Goal: Transaction & Acquisition: Purchase product/service

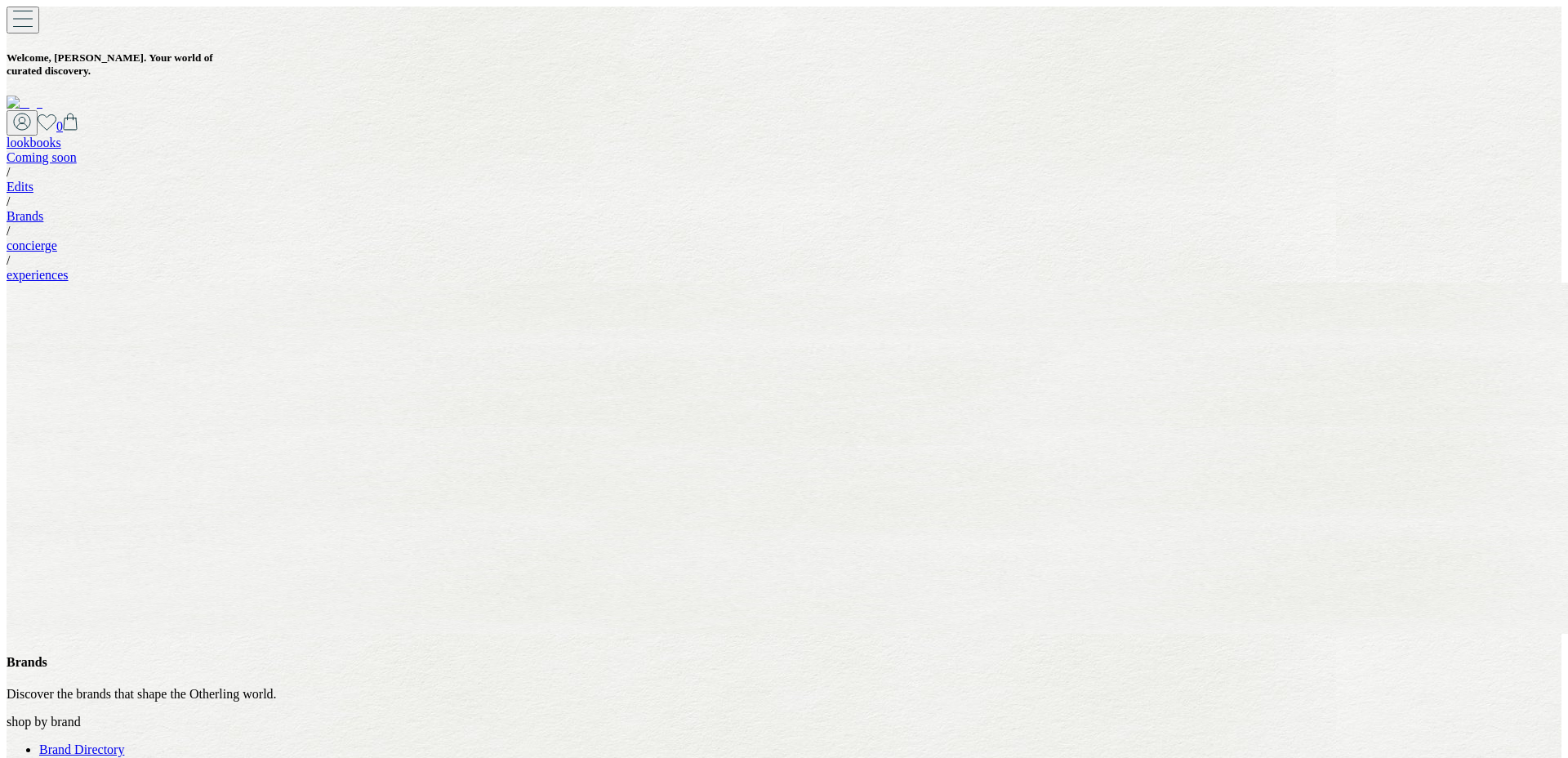
click at [44, 209] on link "Brands" at bounding box center [25, 216] width 37 height 14
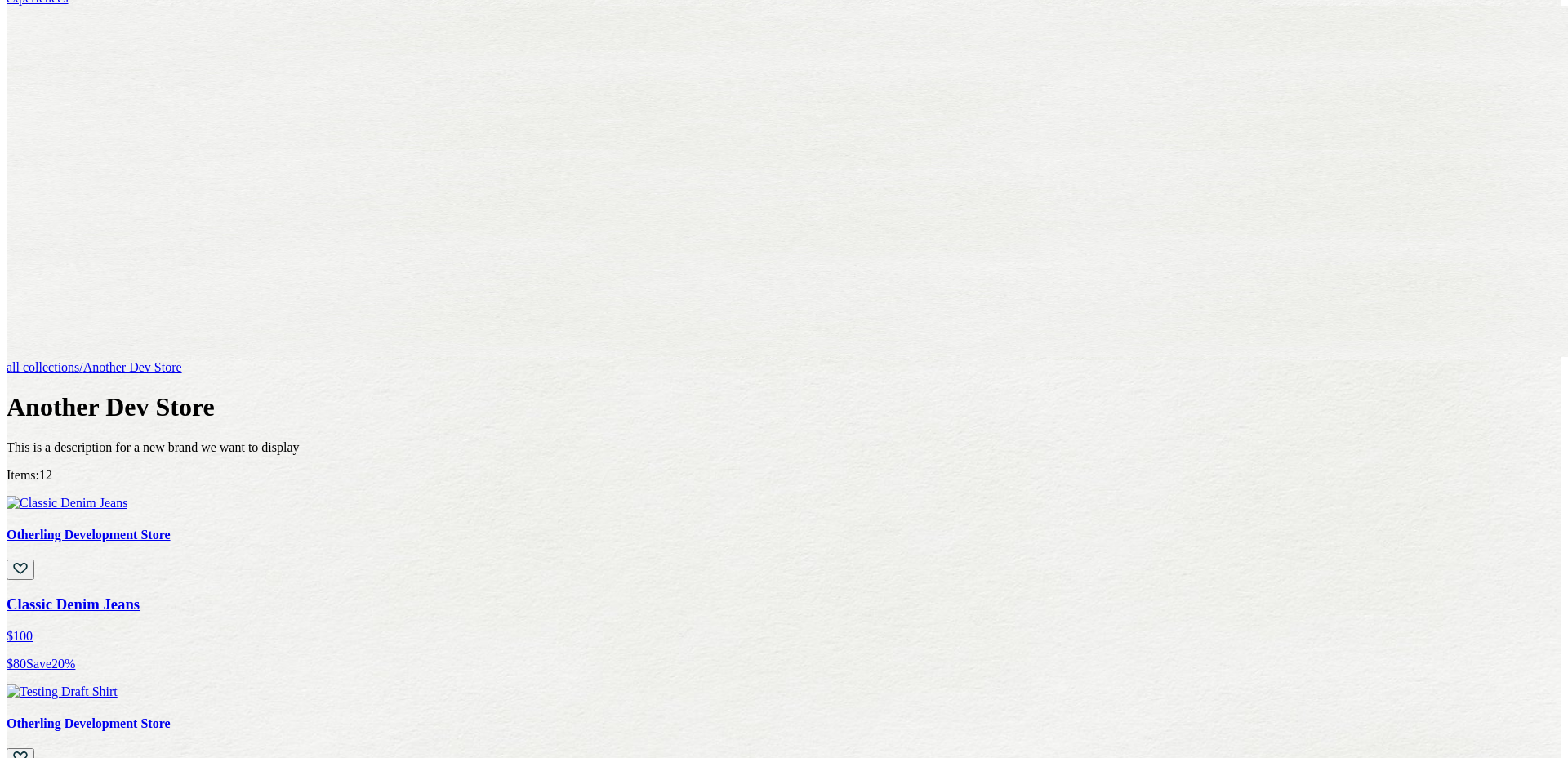
scroll to position [278, 0]
click at [525, 716] on h4 "Otherling Development Store" at bounding box center [784, 724] width 1555 height 15
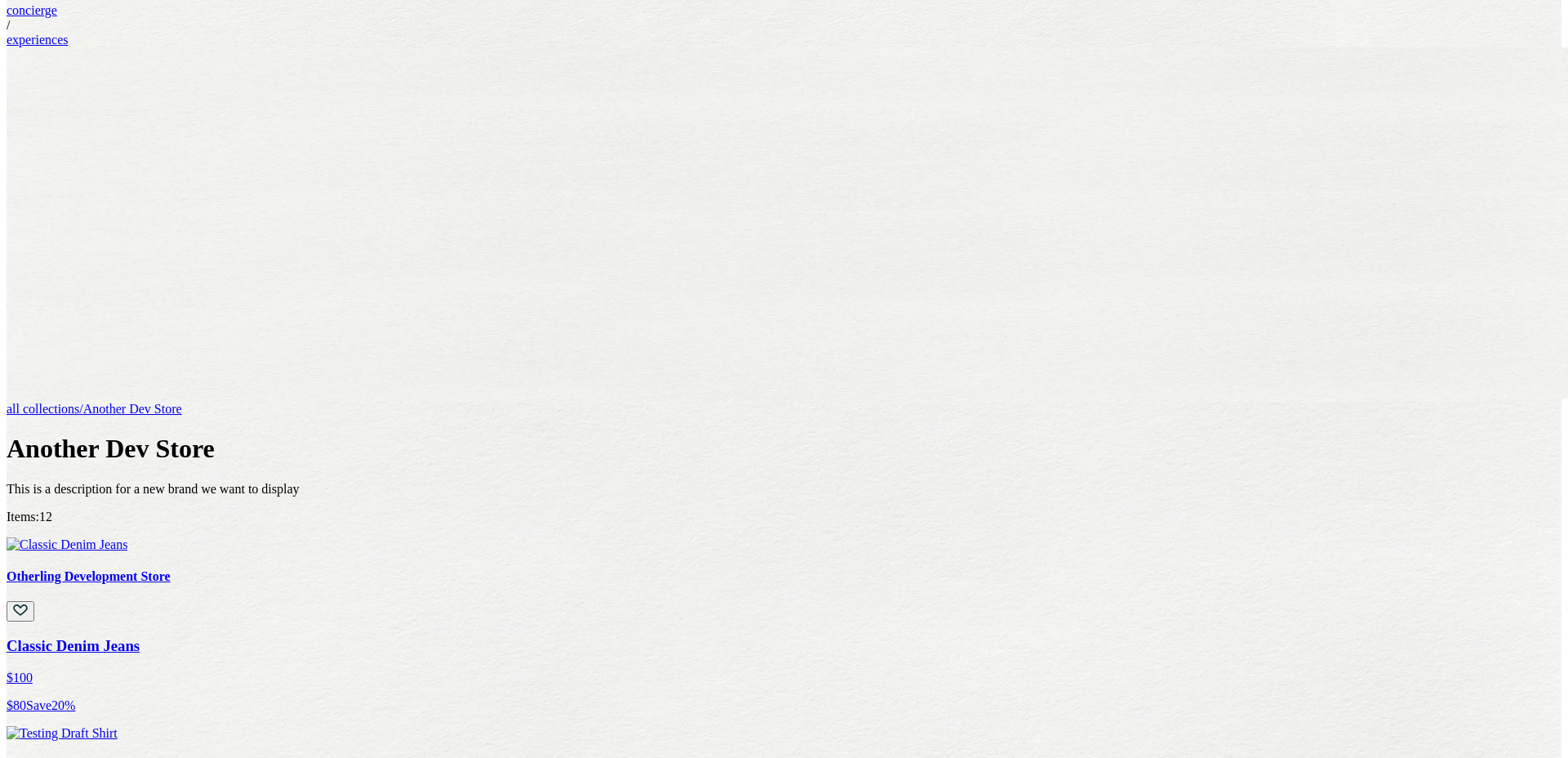
scroll to position [424, 0]
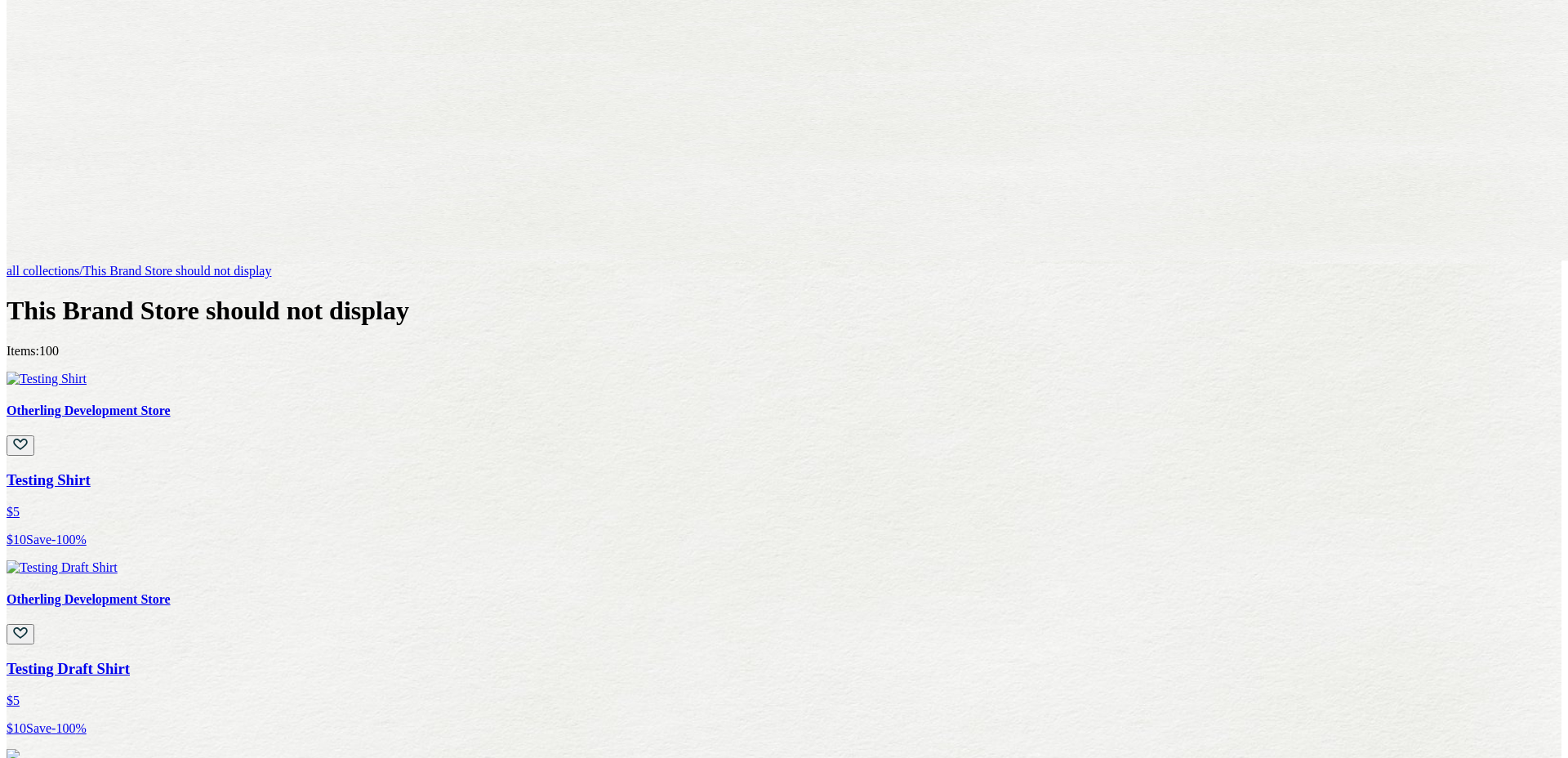
scroll to position [492, 0]
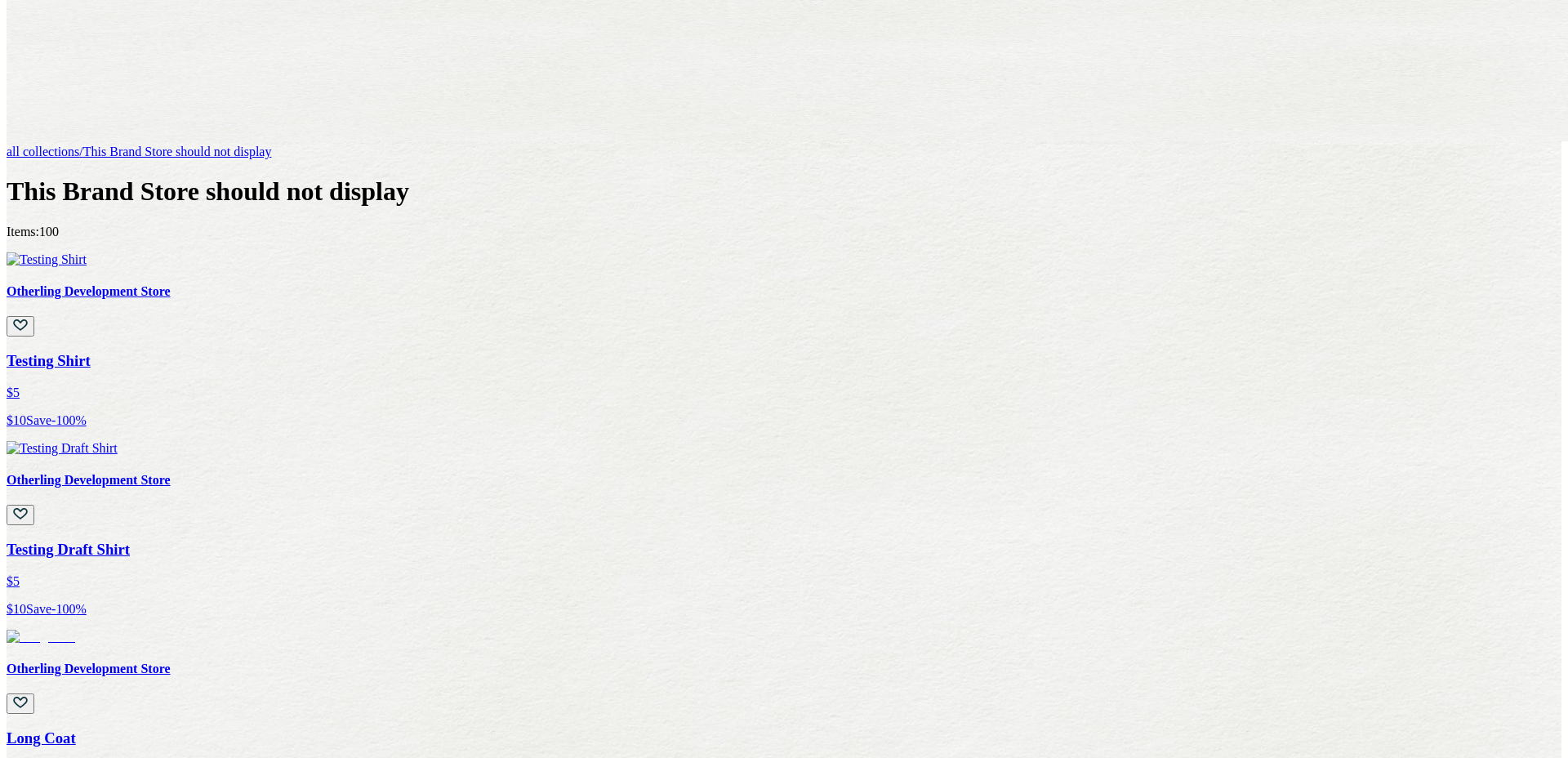
click at [75, 630] on img at bounding box center [41, 637] width 69 height 15
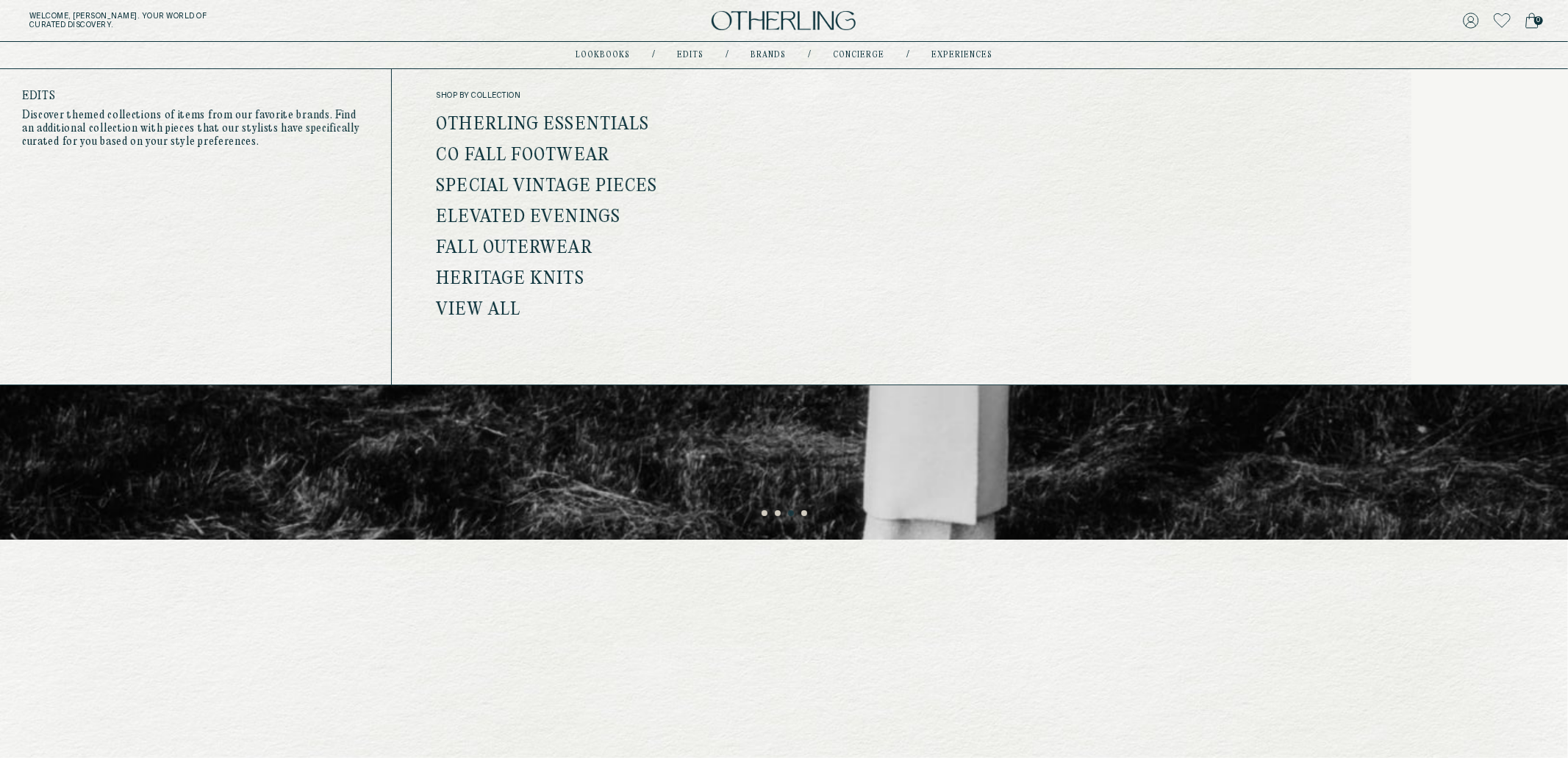
click at [574, 127] on link "Otherling Essentials" at bounding box center [542, 125] width 213 height 19
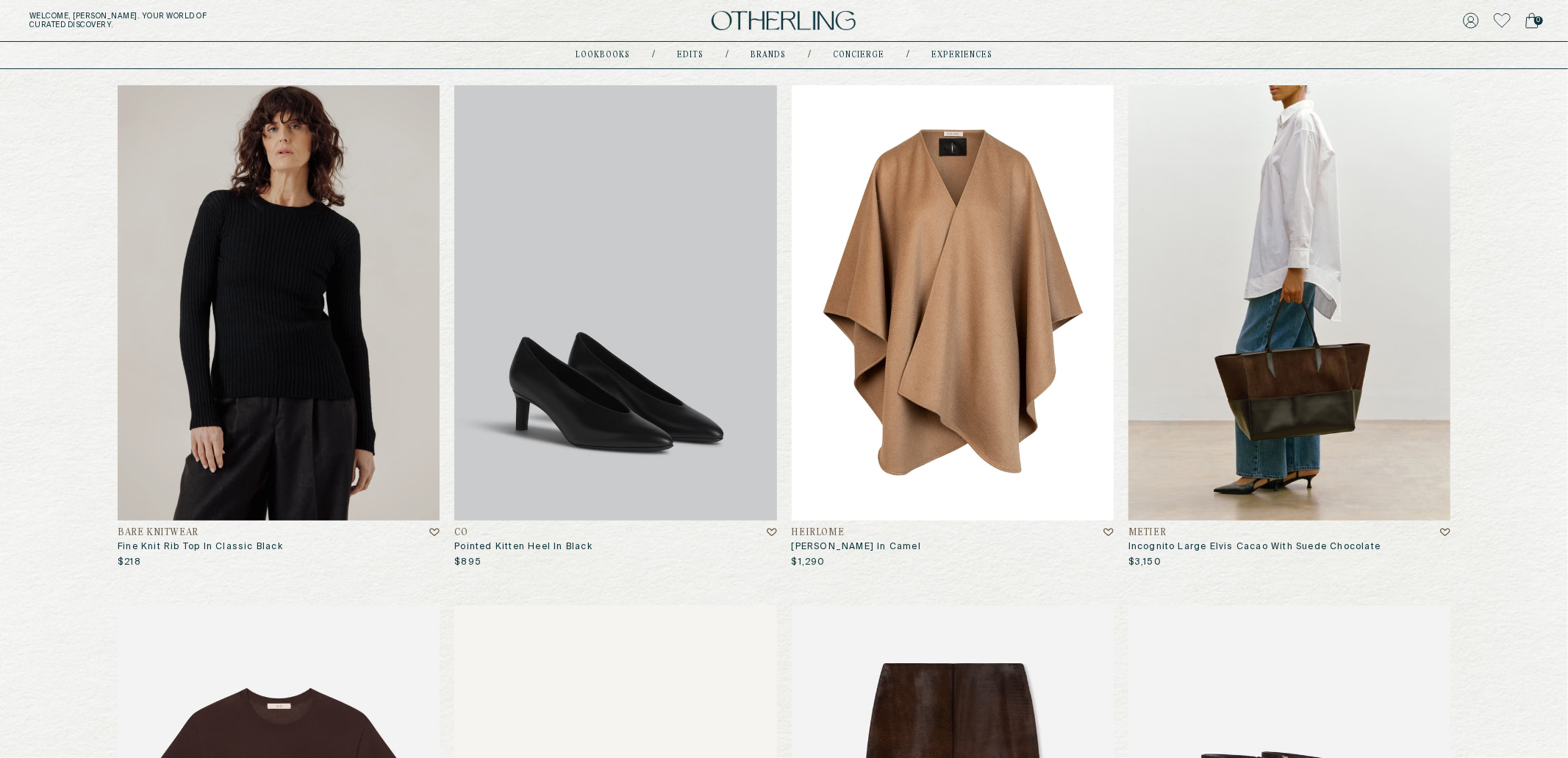
scroll to position [206, 0]
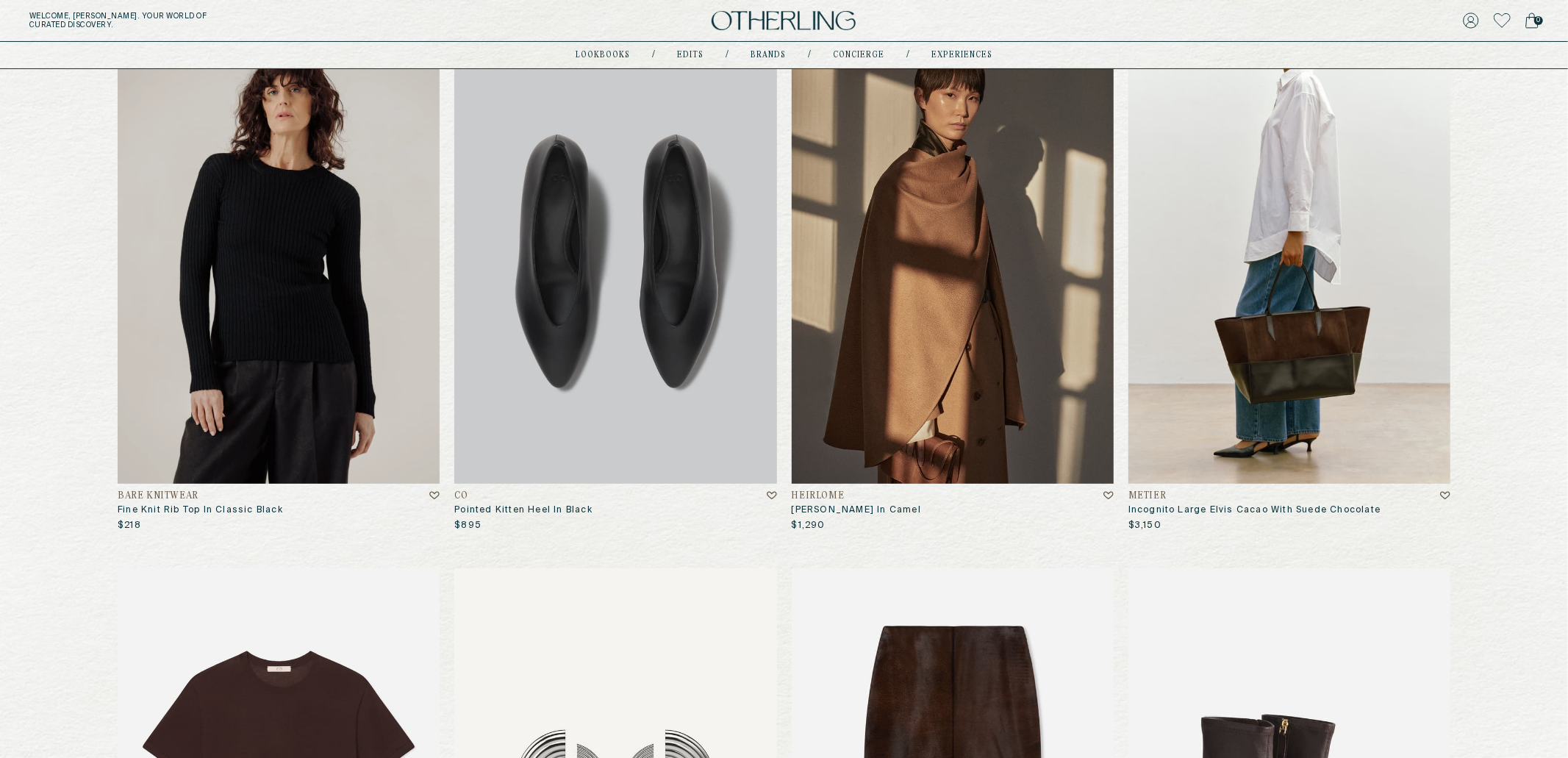
click at [630, 219] on img at bounding box center [615, 266] width 322 height 435
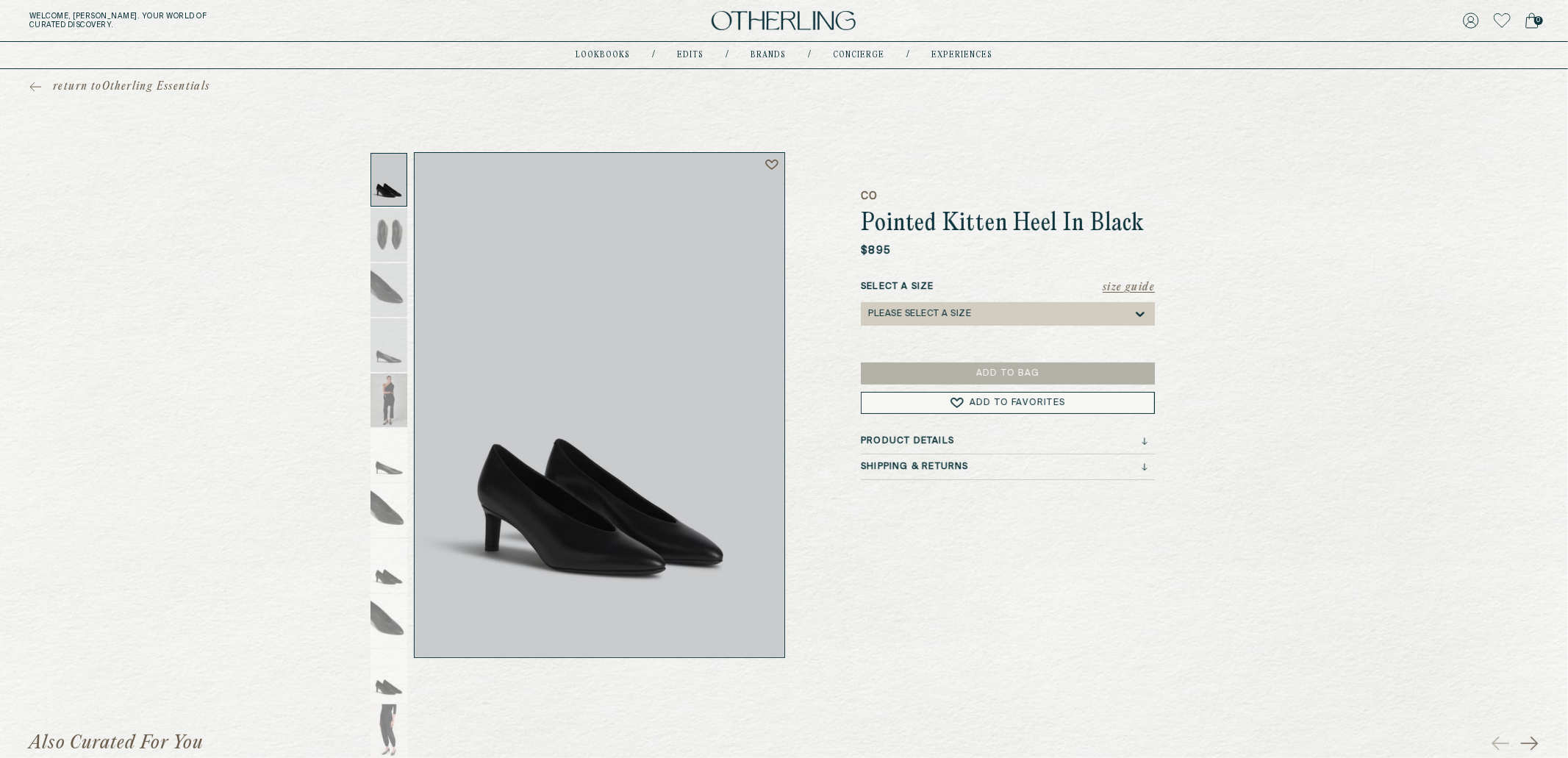
click at [949, 303] on div "Please select a Size" at bounding box center [1000, 314] width 265 height 23
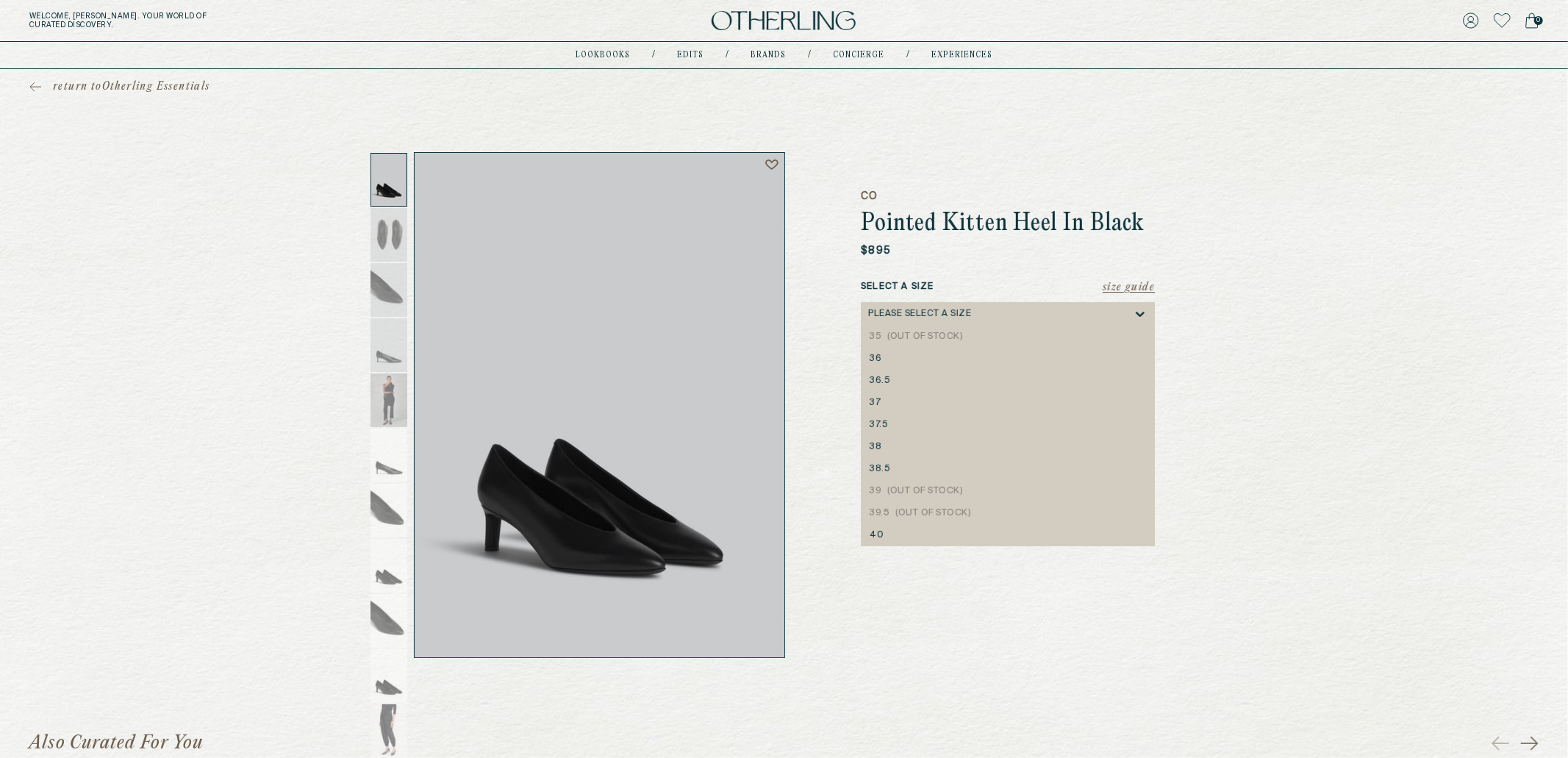
click at [998, 287] on label "Select a Size" at bounding box center [1008, 287] width 294 height 13
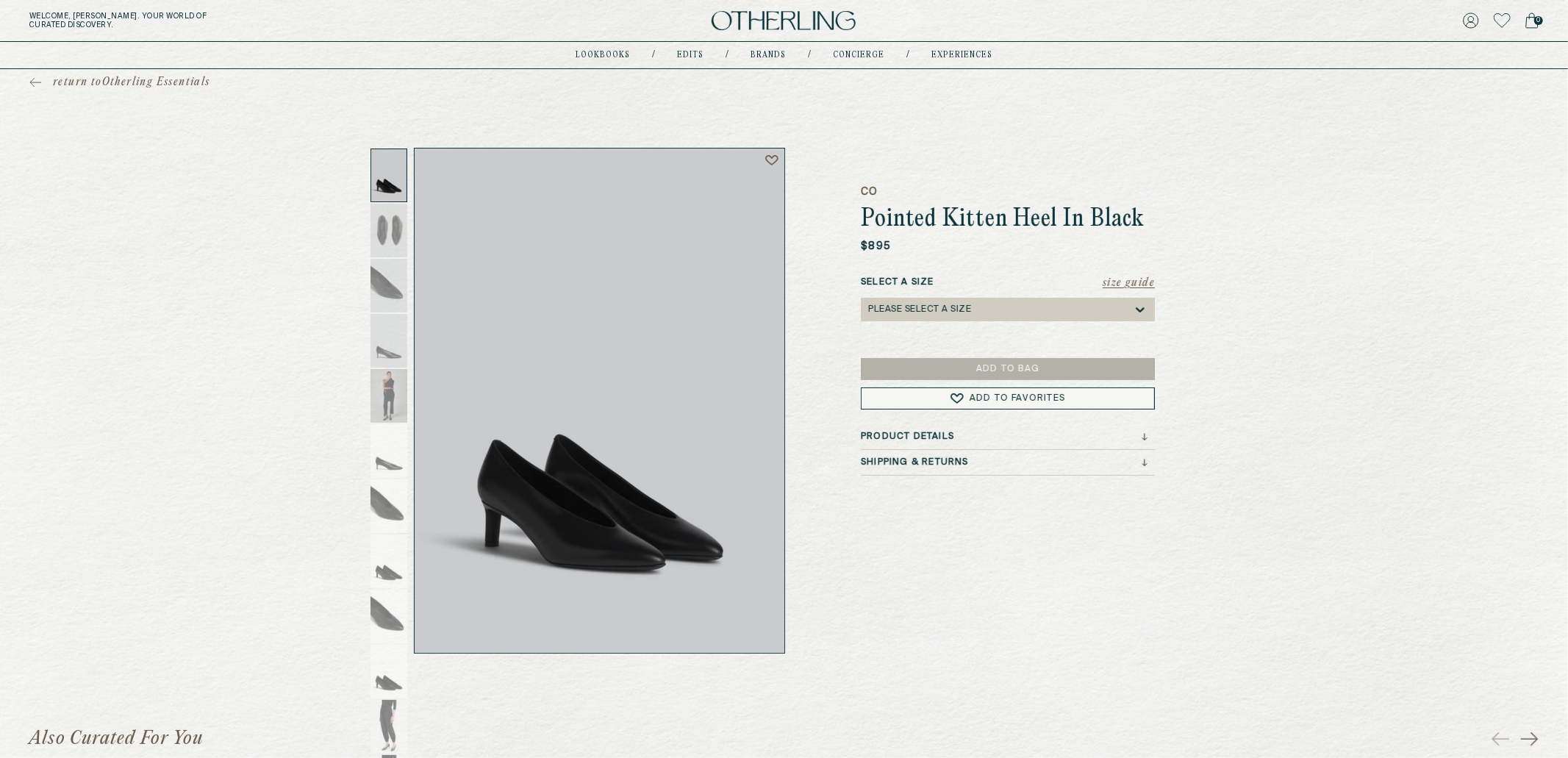
scroll to position [3, 0]
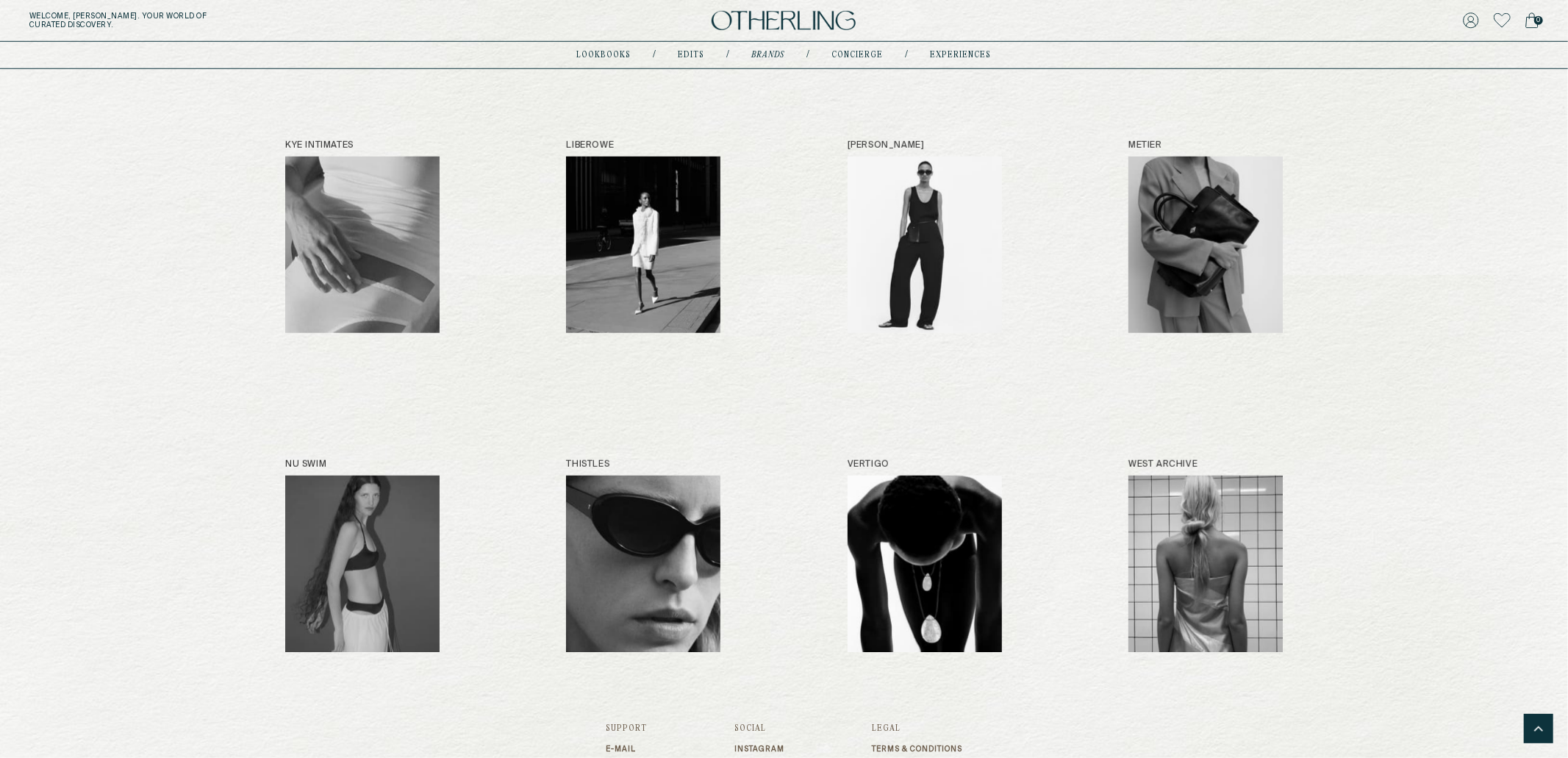
scroll to position [1200, 0]
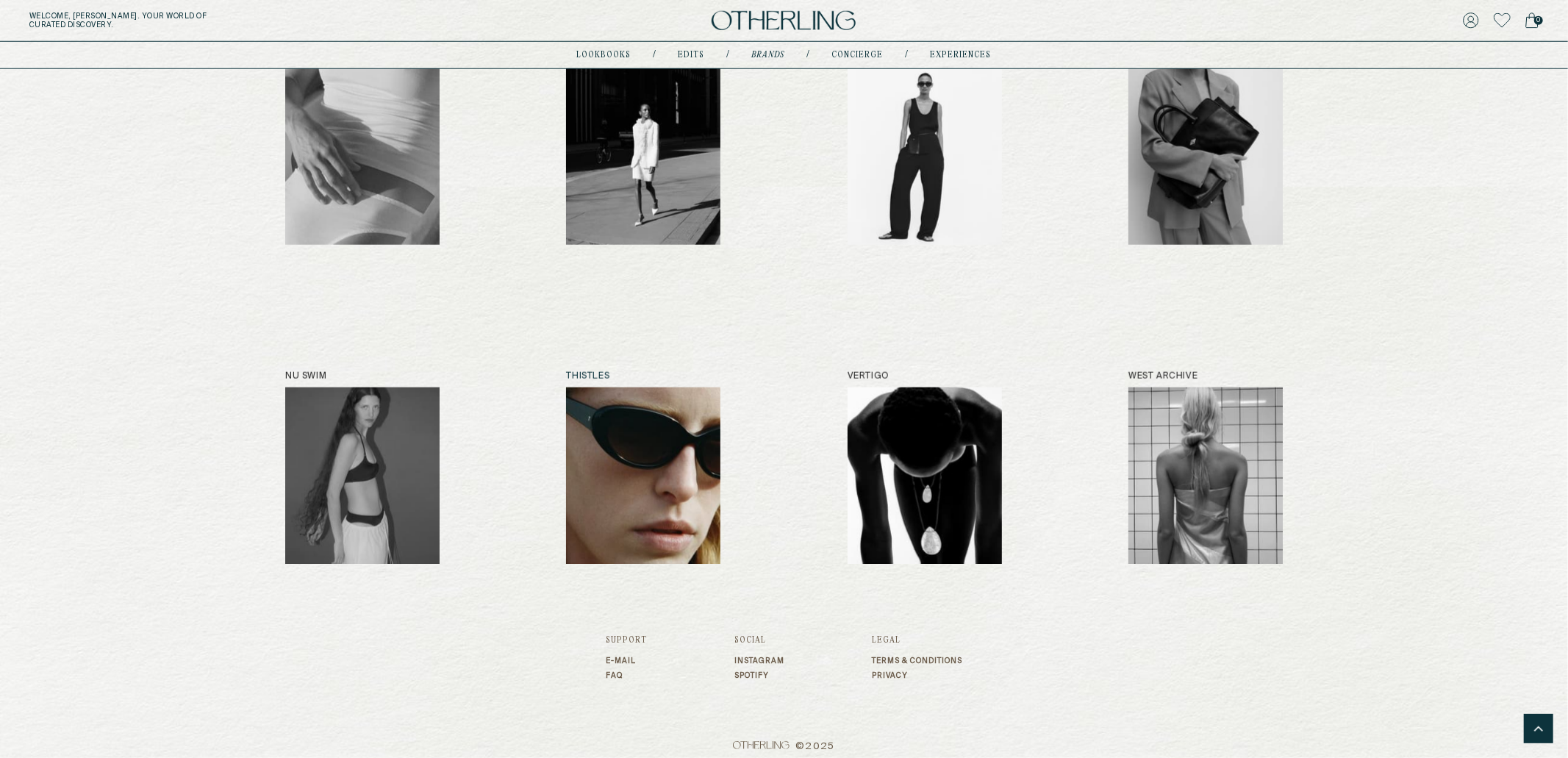
click at [675, 425] on img at bounding box center [643, 476] width 155 height 176
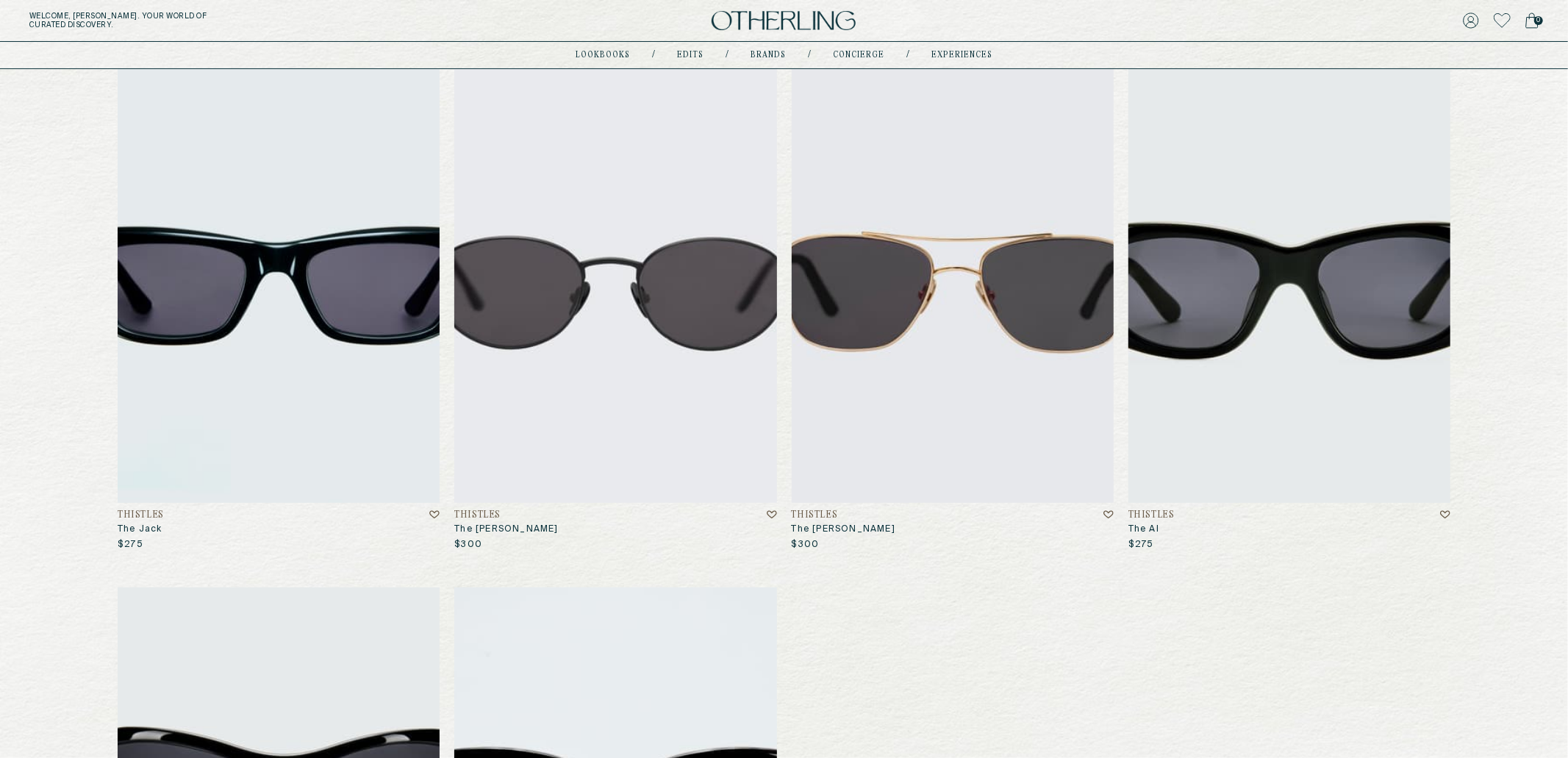
scroll to position [174, 0]
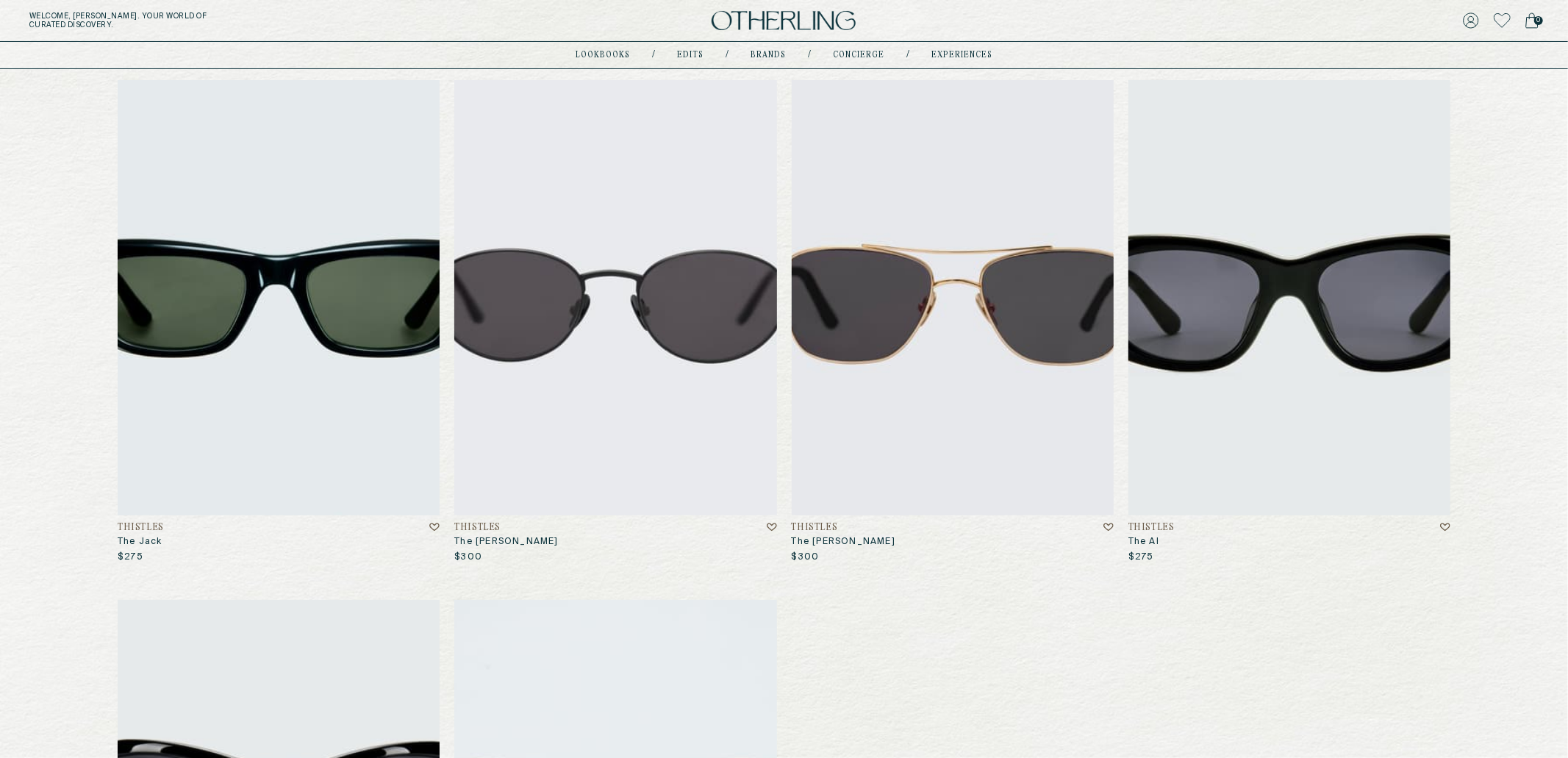
click at [242, 449] on img at bounding box center [278, 298] width 322 height 435
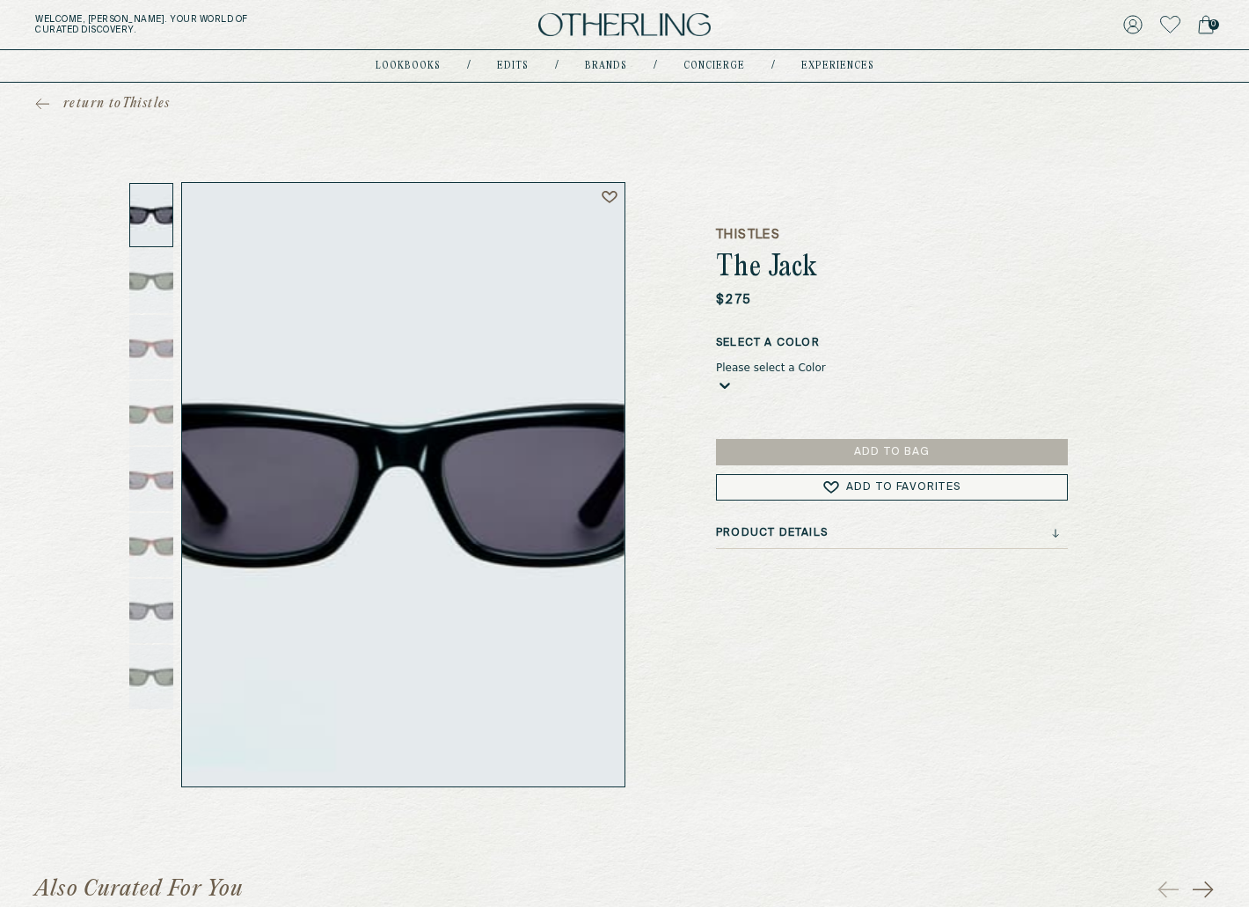
click at [700, 684] on div "Thistles The Jack $275 Select a Color Please select a Color Add to Bag Add to F…" at bounding box center [624, 484] width 915 height 605
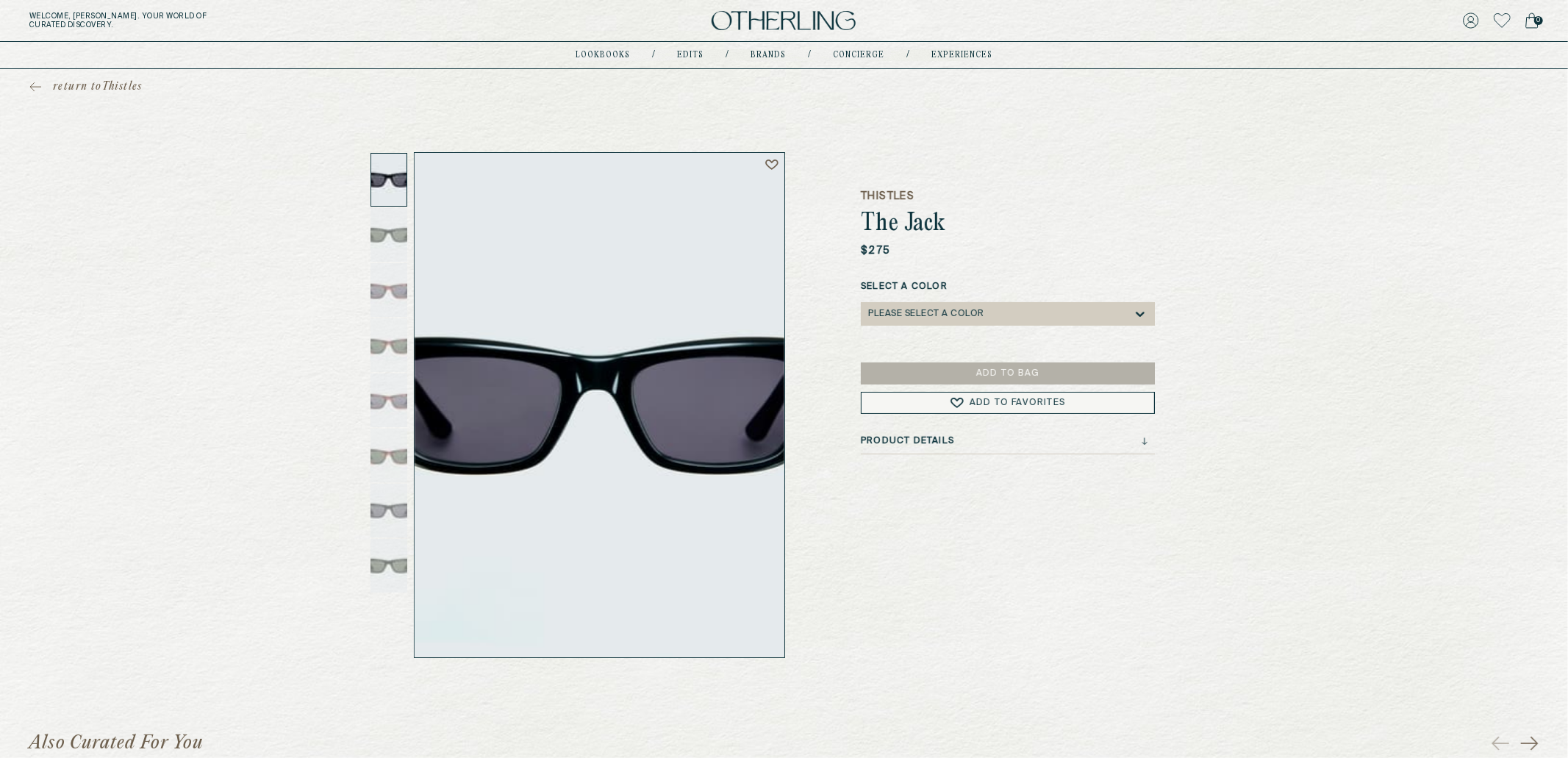
click at [53, 80] on span "return to Thistles" at bounding box center [97, 87] width 89 height 15
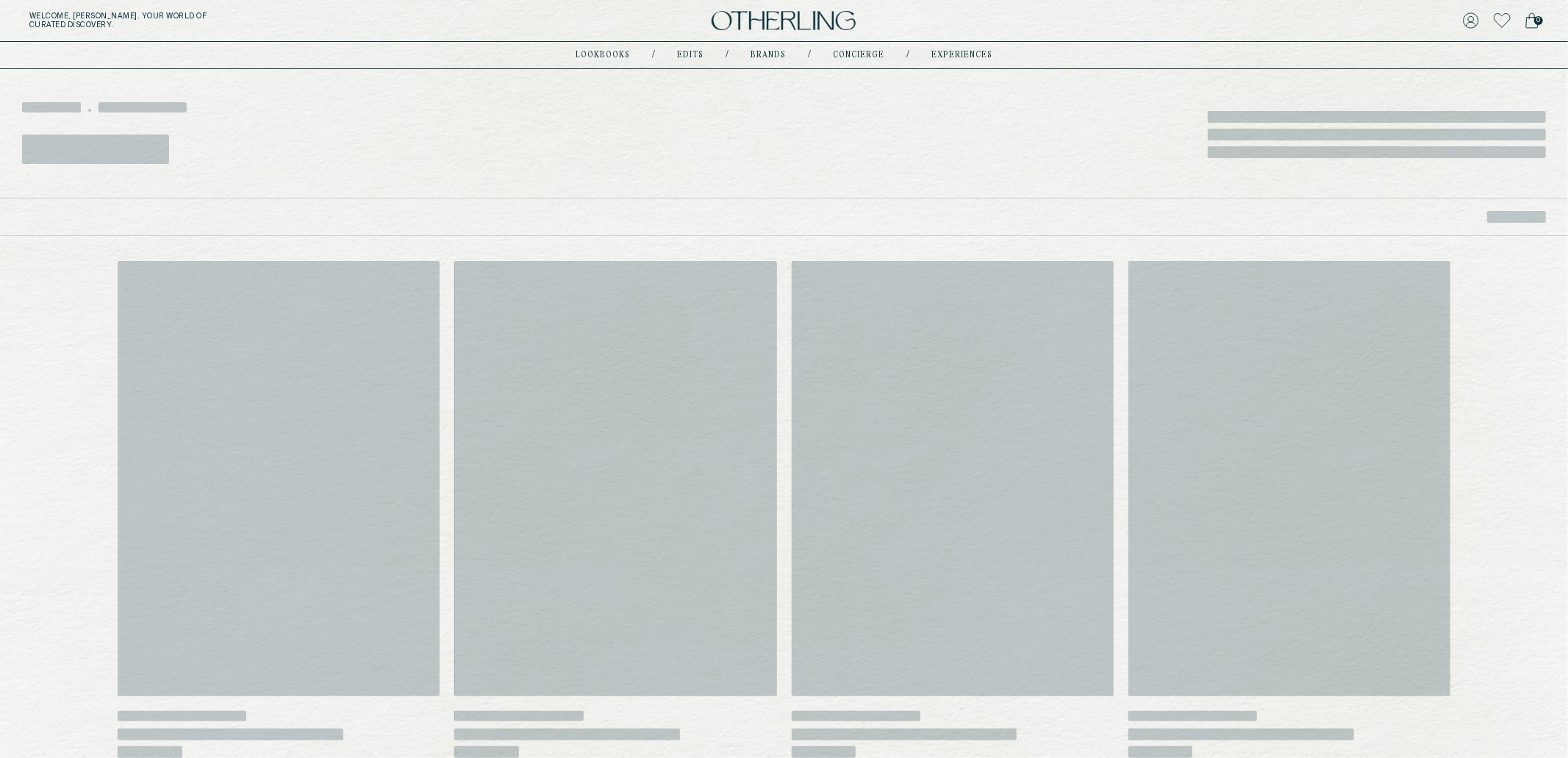
scroll to position [174, 0]
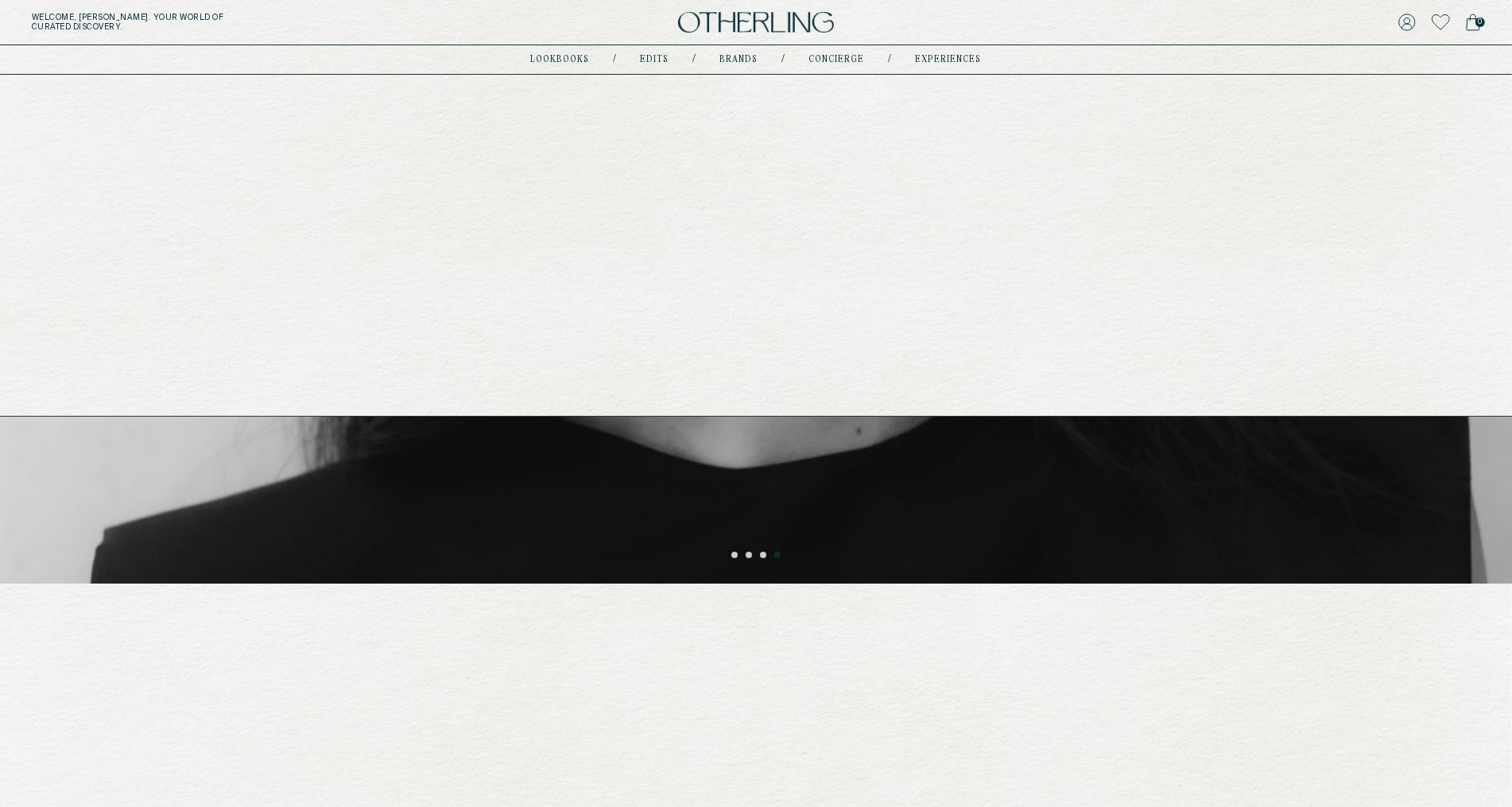
click at [940, 56] on link "experiences" at bounding box center [948, 60] width 66 height 8
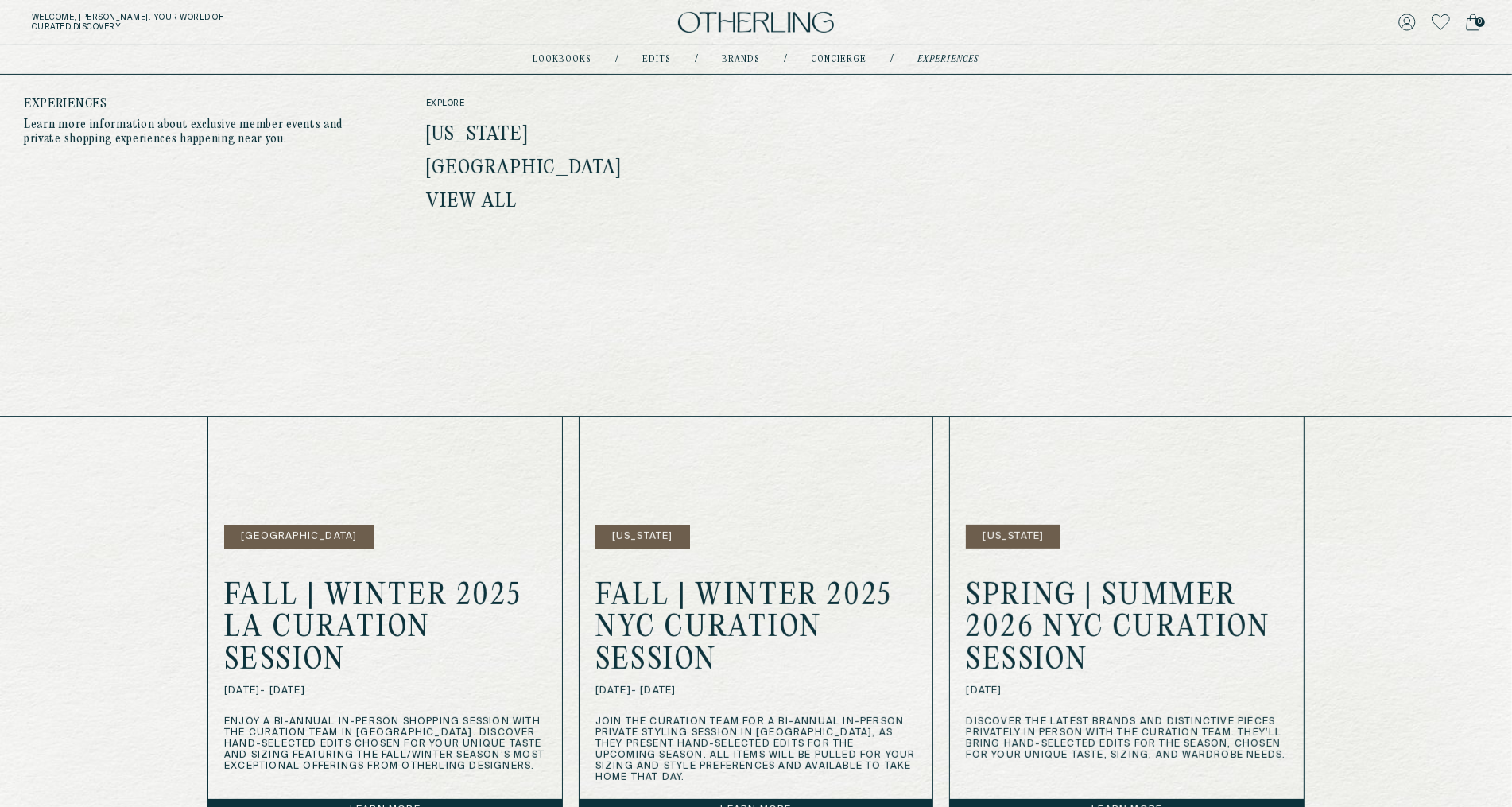
scroll to position [323, 0]
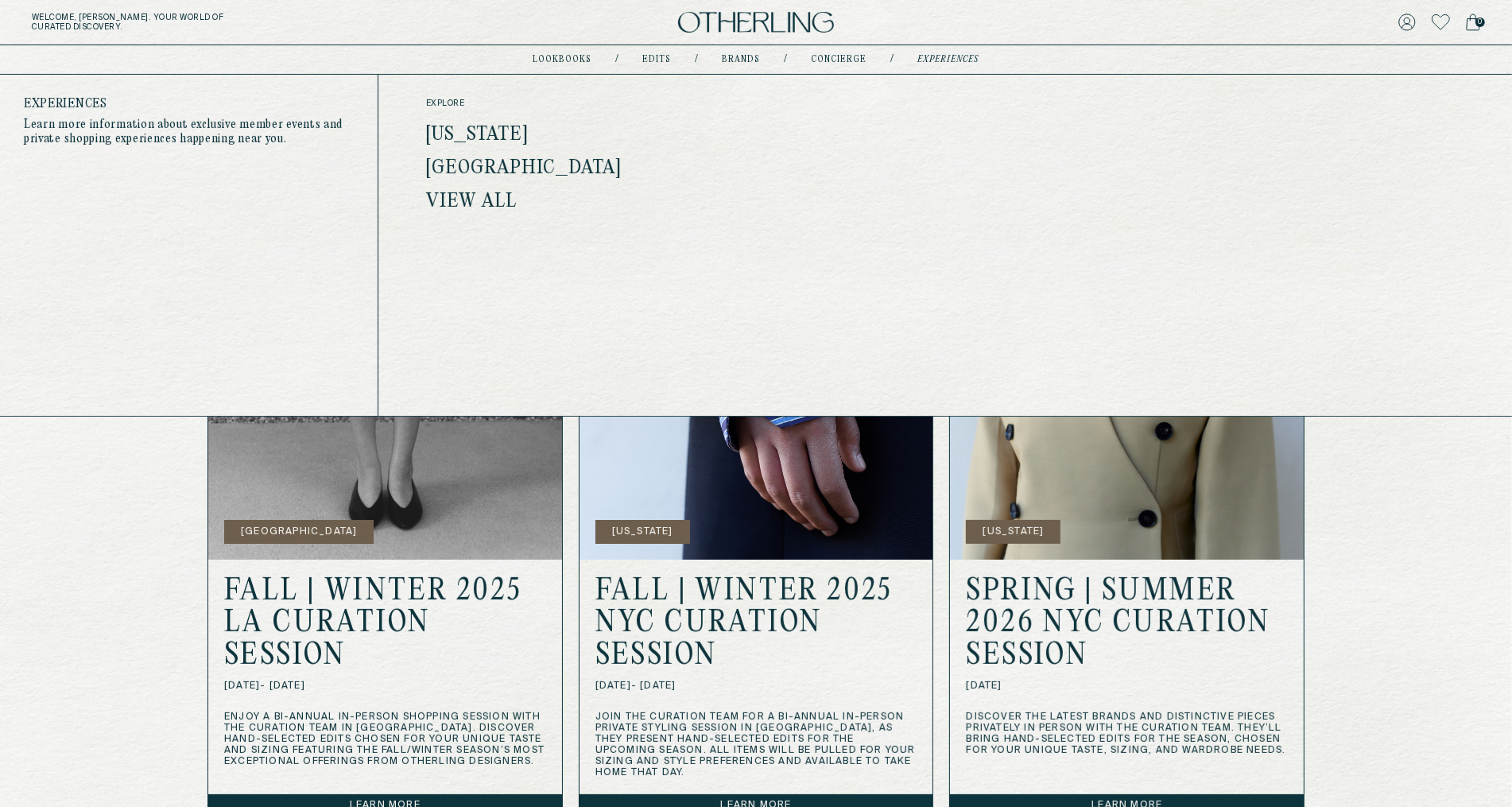
click at [727, 600] on h2 "FALL | WINTER 2025 NYC CURATION SESSION" at bounding box center [756, 624] width 322 height 97
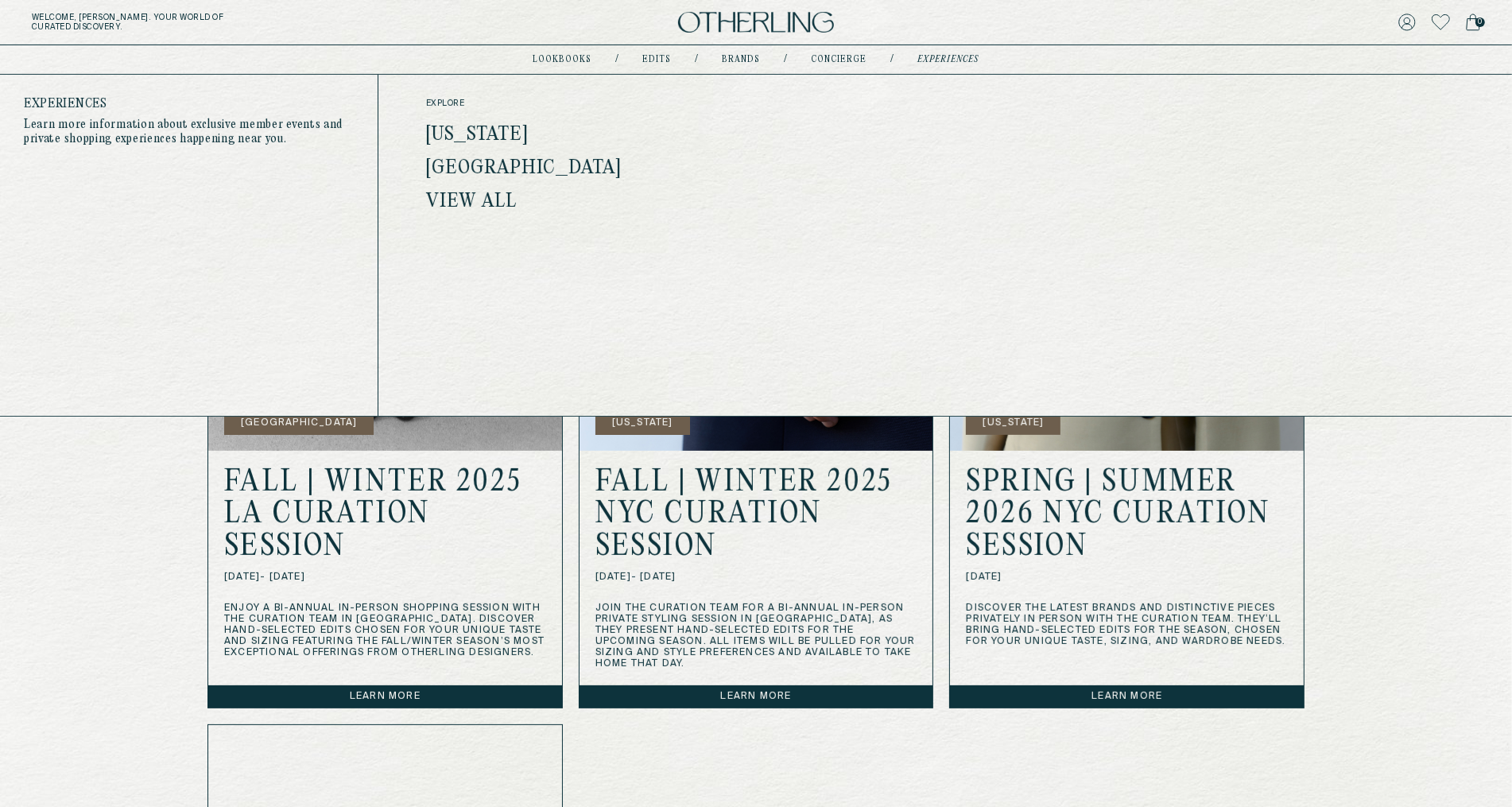
scroll to position [473, 0]
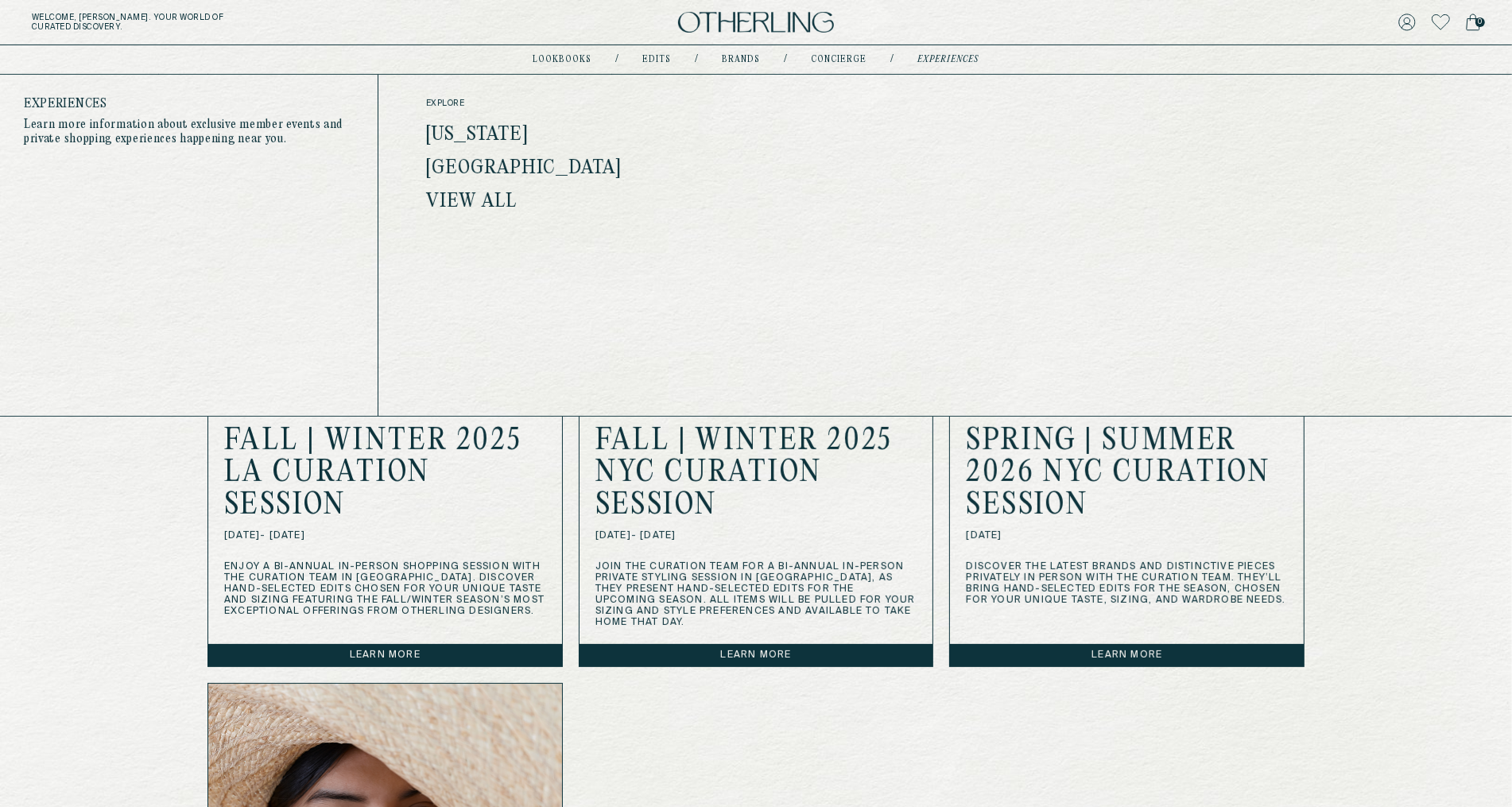
click at [771, 648] on link "Learn more" at bounding box center [756, 654] width 353 height 23
